Goal: Task Accomplishment & Management: Use online tool/utility

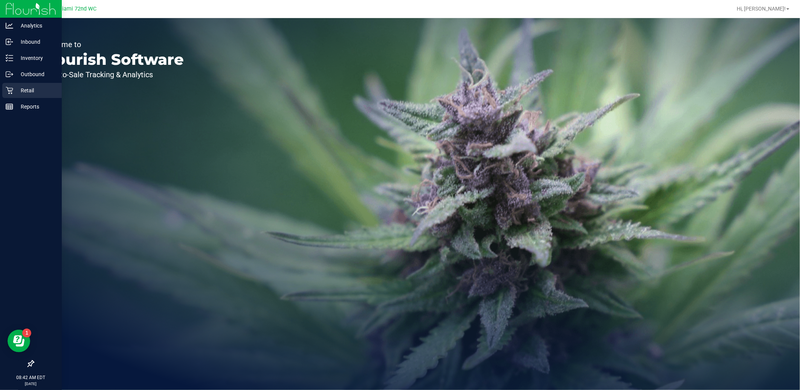
click at [18, 88] on p "Retail" at bounding box center [35, 90] width 45 height 9
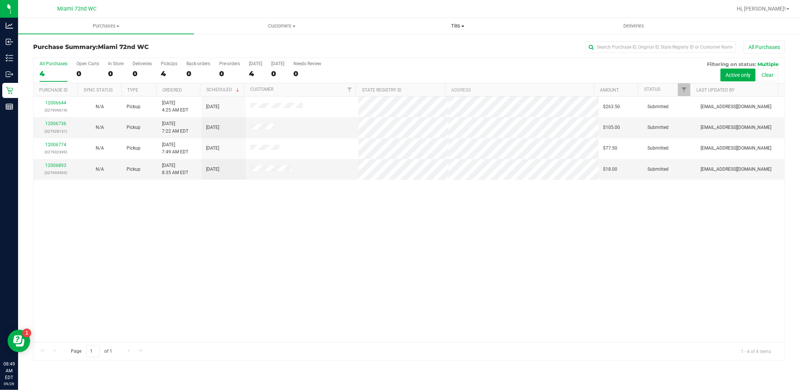
click at [455, 26] on span "Tills" at bounding box center [457, 26] width 175 height 7
click at [453, 44] on li "Manage tills" at bounding box center [458, 45] width 176 height 9
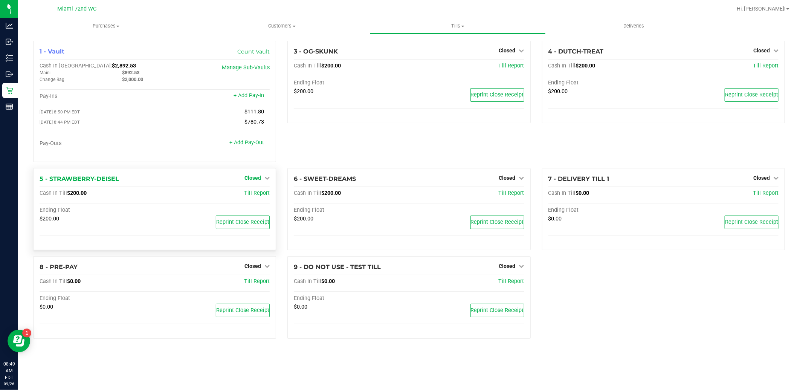
click at [266, 179] on icon at bounding box center [266, 177] width 5 height 5
click at [261, 195] on link "Open Till" at bounding box center [253, 193] width 20 height 6
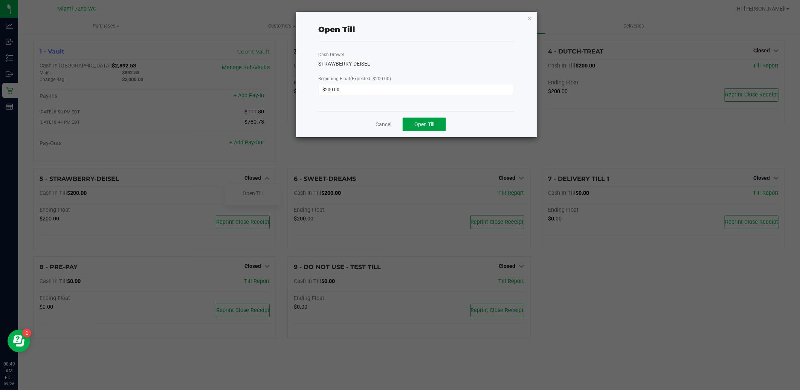
click at [417, 121] on button "Open Till" at bounding box center [424, 124] width 43 height 14
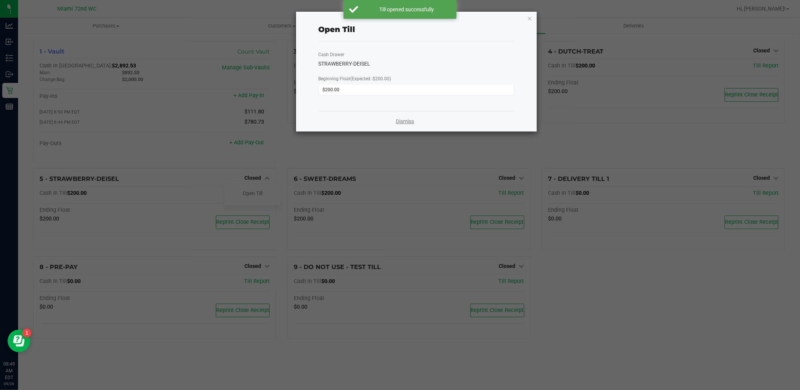
click at [401, 122] on link "Dismiss" at bounding box center [405, 121] width 18 height 8
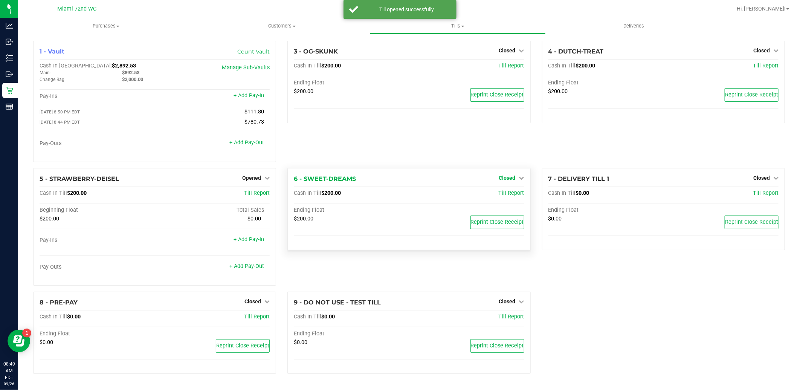
click at [516, 176] on link "Closed" at bounding box center [511, 178] width 25 height 6
click at [506, 194] on link "Open Till" at bounding box center [507, 193] width 20 height 6
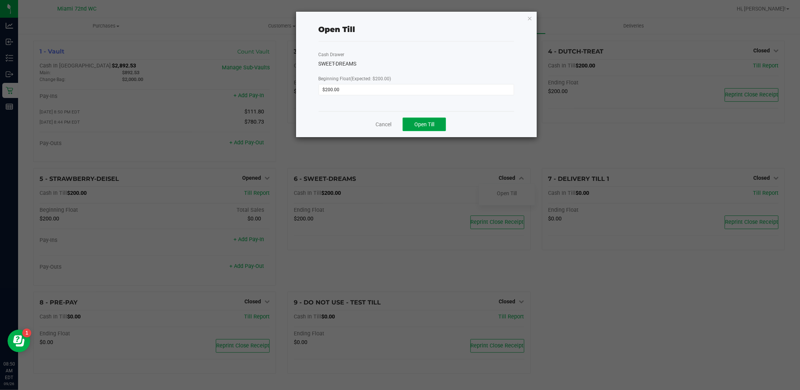
click at [432, 127] on span "Open Till" at bounding box center [424, 124] width 20 height 6
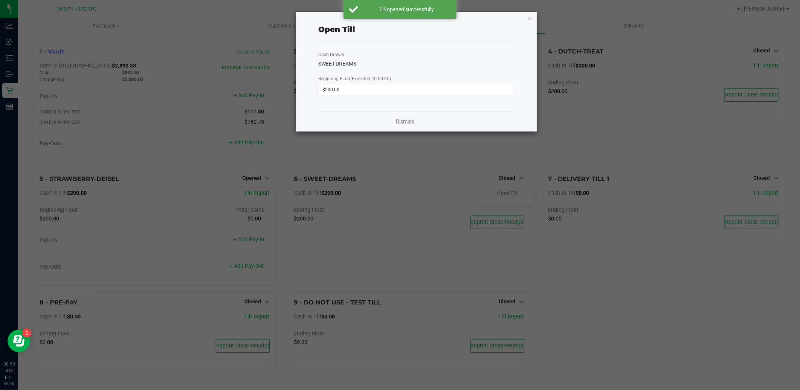
click at [413, 124] on link "Dismiss" at bounding box center [405, 121] width 18 height 8
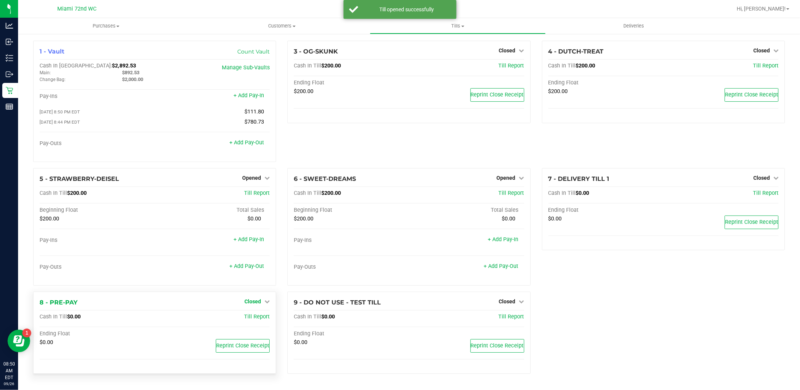
click at [253, 302] on span "Closed" at bounding box center [252, 301] width 17 height 6
click at [259, 317] on link "Open Till" at bounding box center [253, 317] width 20 height 6
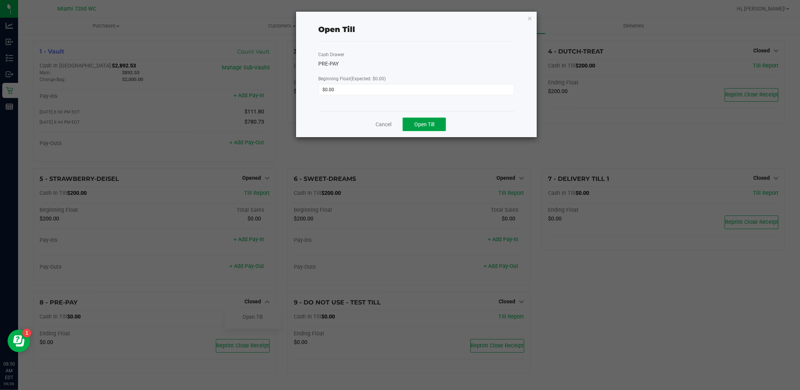
click at [426, 123] on span "Open Till" at bounding box center [424, 124] width 20 height 6
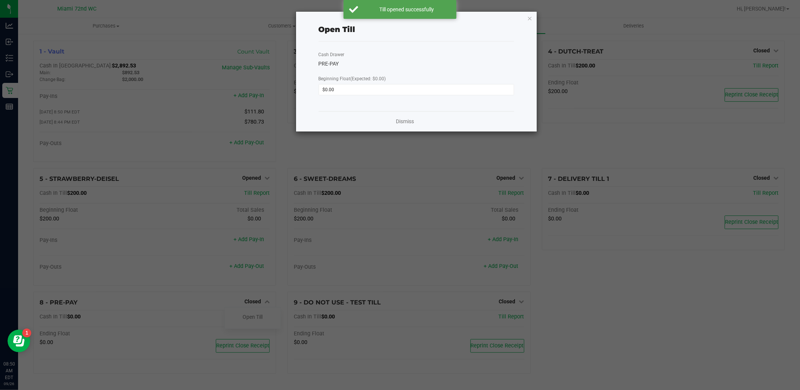
click at [383, 125] on div "Dismiss" at bounding box center [417, 121] width 196 height 20
click at [404, 124] on link "Dismiss" at bounding box center [405, 121] width 18 height 8
